Goal: Information Seeking & Learning: Learn about a topic

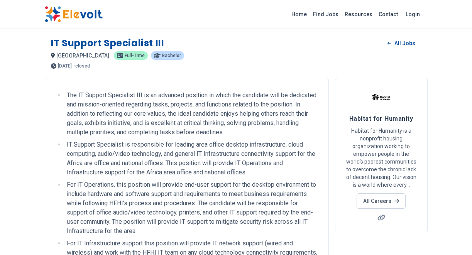
click at [85, 12] on img at bounding box center [74, 14] width 58 height 16
click at [295, 13] on link "Home" at bounding box center [299, 14] width 22 height 12
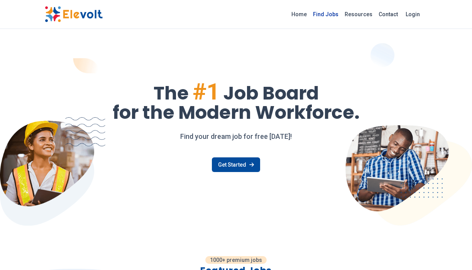
click at [320, 12] on link "Find Jobs" at bounding box center [326, 14] width 32 height 12
